Goal: Information Seeking & Learning: Learn about a topic

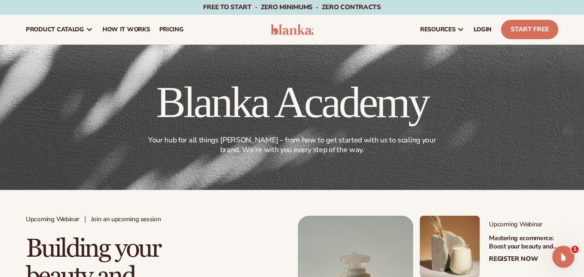
click at [485, 34] on link "LOGIN" at bounding box center [482, 30] width 27 height 30
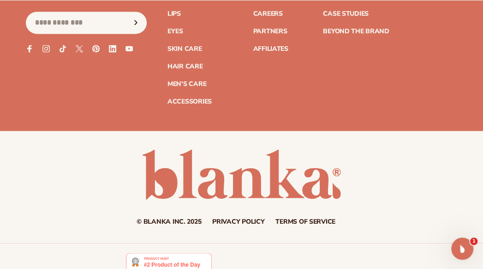
scroll to position [1987, 0]
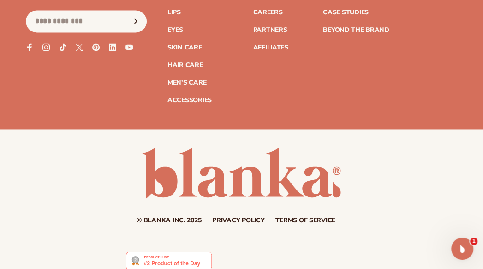
click at [306, 216] on link "Terms of service" at bounding box center [306, 219] width 60 height 6
click at [238, 216] on link "Privacy policy" at bounding box center [238, 219] width 52 height 6
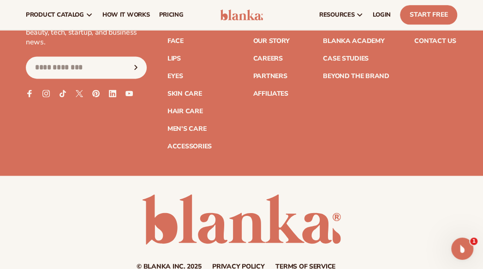
scroll to position [1895, 0]
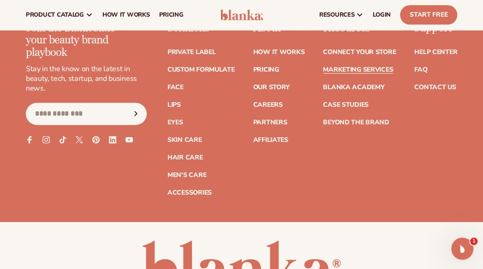
click at [431, 49] on link "Help Center" at bounding box center [435, 52] width 43 height 6
click at [272, 49] on link "How It Works" at bounding box center [279, 52] width 52 height 6
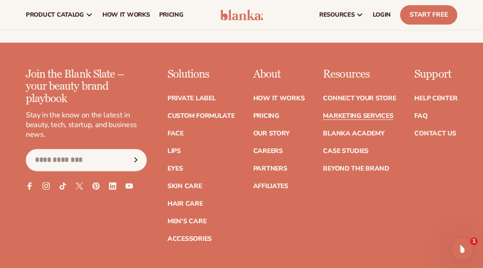
click at [198, 95] on link "Private label" at bounding box center [192, 98] width 48 height 6
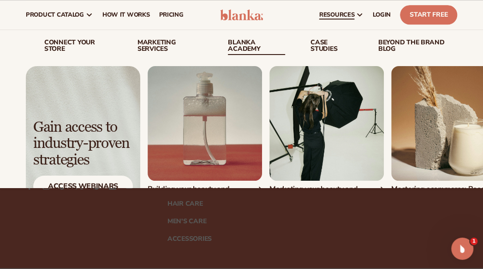
scroll to position [0, 0]
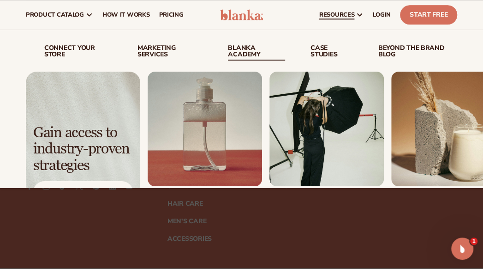
click at [245, 49] on link "Blanka Academy" at bounding box center [256, 53] width 57 height 16
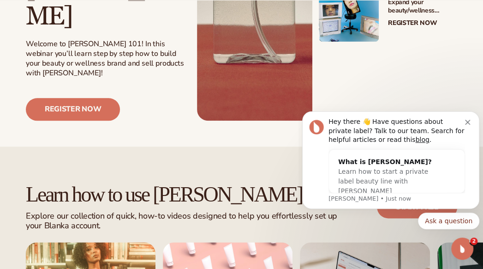
click at [467, 123] on icon "Dismiss notification" at bounding box center [467, 122] width 5 height 5
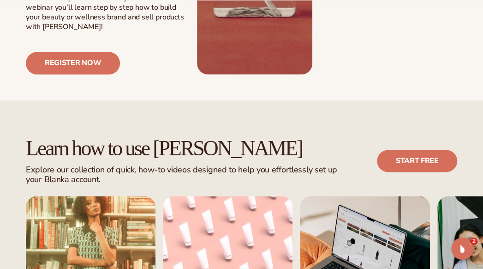
scroll to position [461, 0]
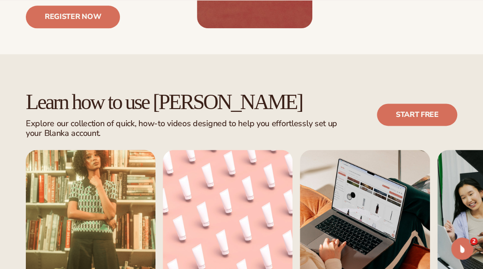
click at [412, 103] on link "Start free" at bounding box center [417, 114] width 80 height 22
